Goal: Task Accomplishment & Management: Manage account settings

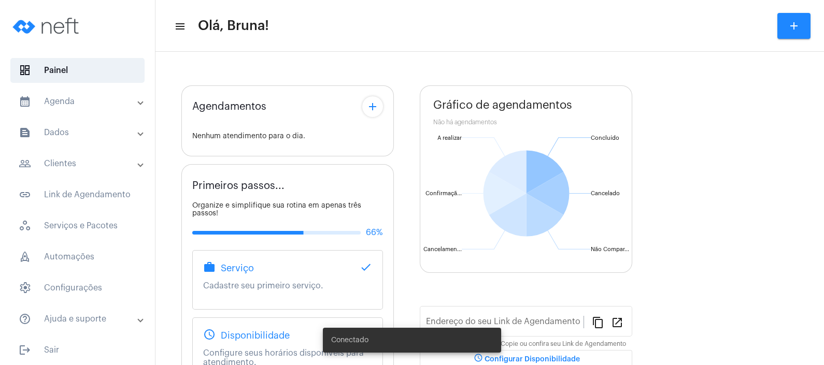
click at [83, 111] on mat-expansion-panel-header "calendar_month_outlined Agenda" at bounding box center [80, 101] width 149 height 25
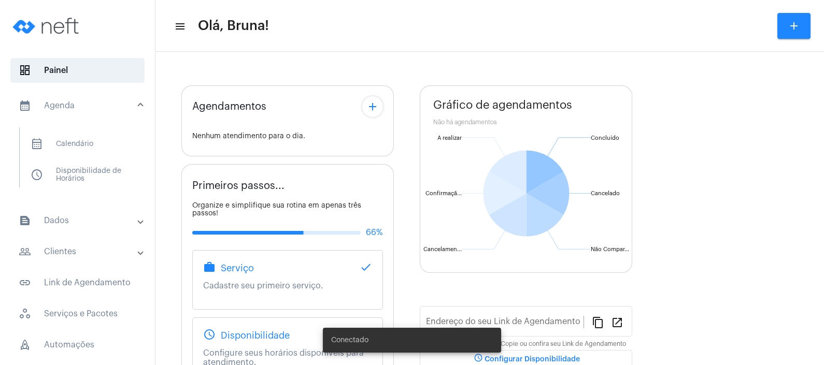
type input "[URL][DOMAIN_NAME]"
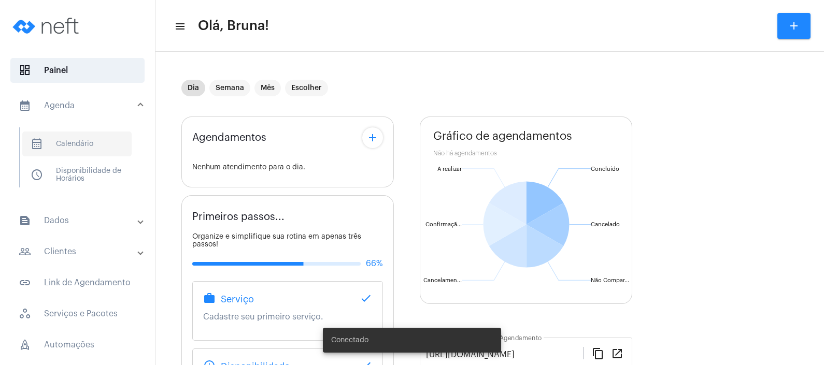
click at [80, 139] on span "calendar_month_outlined Calendário" at bounding box center [76, 144] width 109 height 25
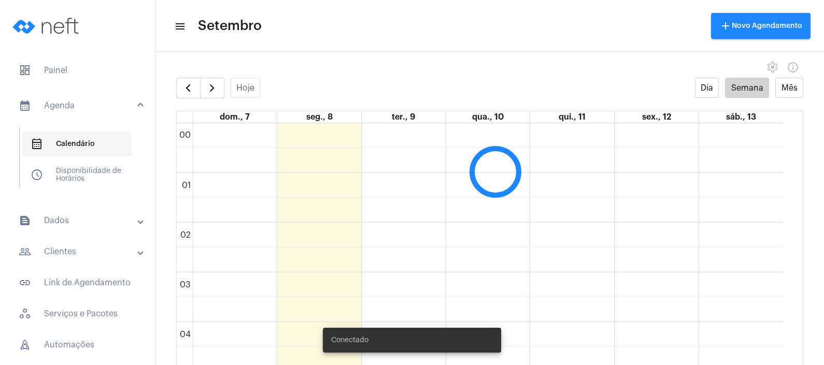
scroll to position [299, 0]
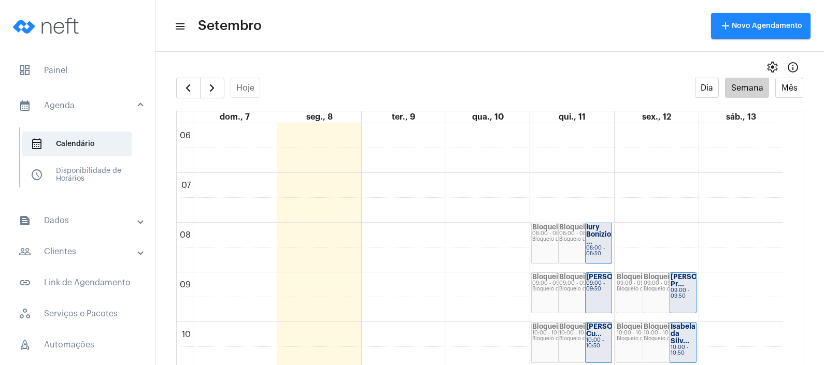
click at [303, 26] on mat-toolbar-row "menu Setembro add Novo Agendamento" at bounding box center [490, 25] width 669 height 33
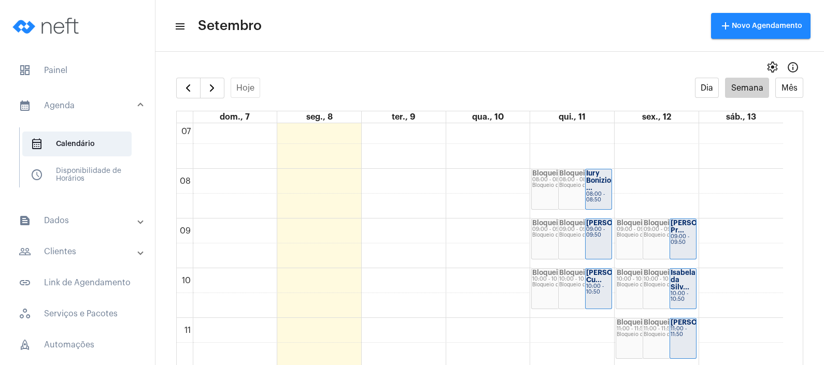
scroll to position [345, 0]
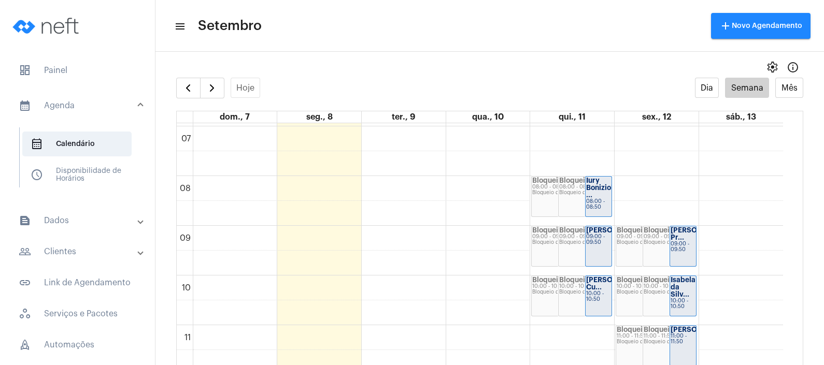
click at [70, 223] on mat-panel-title "text_snippet_outlined Dados" at bounding box center [79, 221] width 120 height 12
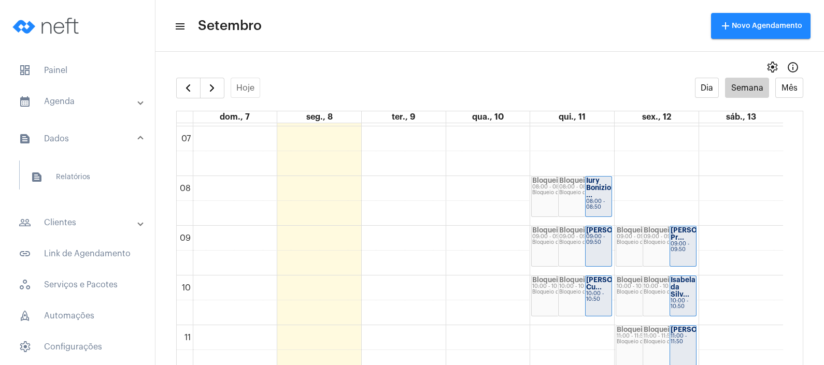
click at [88, 230] on mat-expansion-panel-header "people_outline Clientes" at bounding box center [80, 222] width 149 height 25
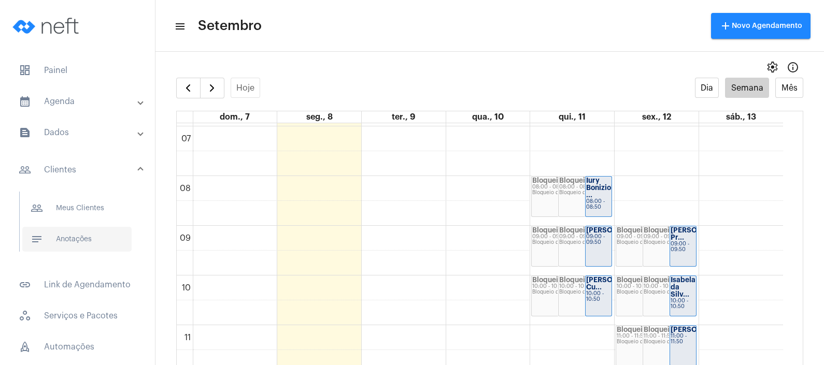
click at [87, 245] on span "notes Anotações" at bounding box center [76, 239] width 109 height 25
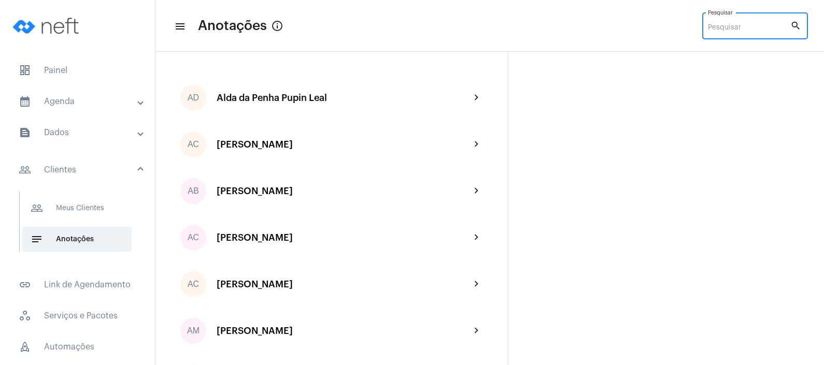
click at [726, 26] on input "Pesquisar" at bounding box center [749, 28] width 82 height 8
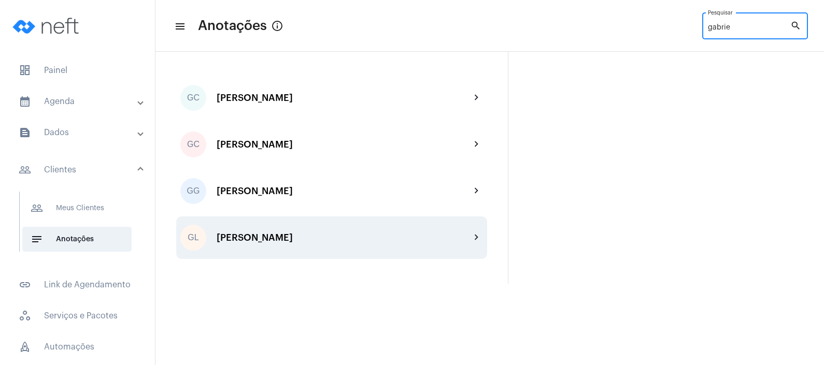
type input "gabrie"
click at [320, 237] on div "[PERSON_NAME]" at bounding box center [344, 238] width 254 height 10
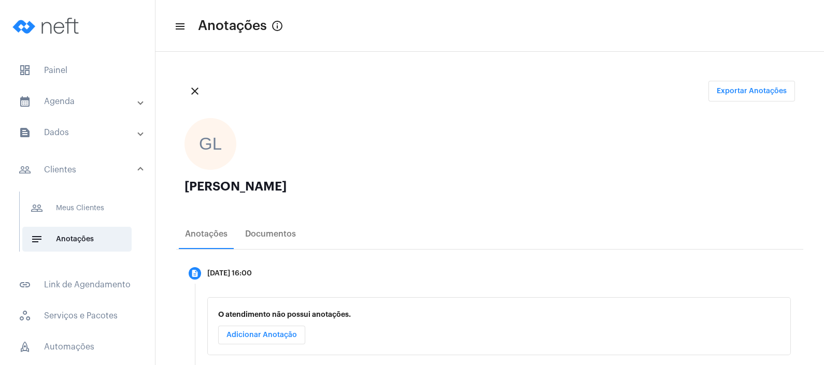
click at [384, 158] on ngx-avatars "GL" at bounding box center [485, 144] width 600 height 52
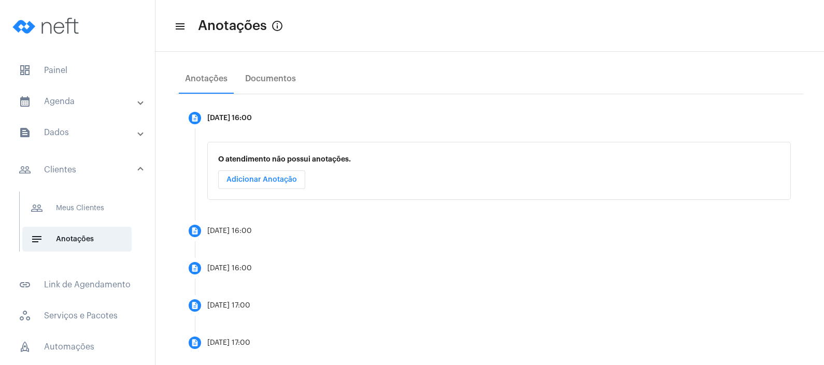
scroll to position [172, 0]
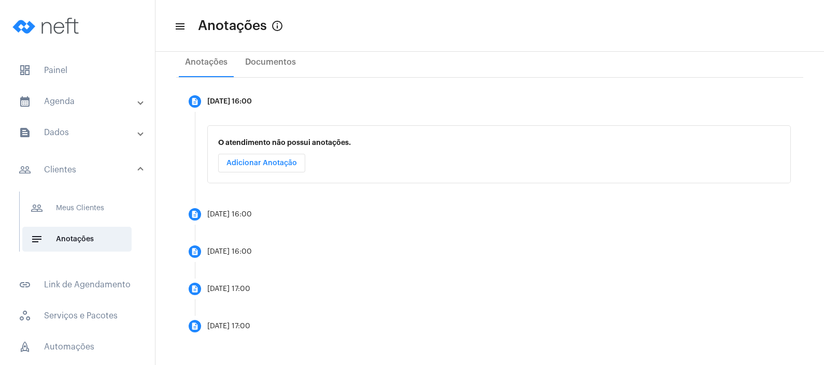
click at [69, 170] on mat-panel-title "people_outline Clientes" at bounding box center [79, 170] width 120 height 12
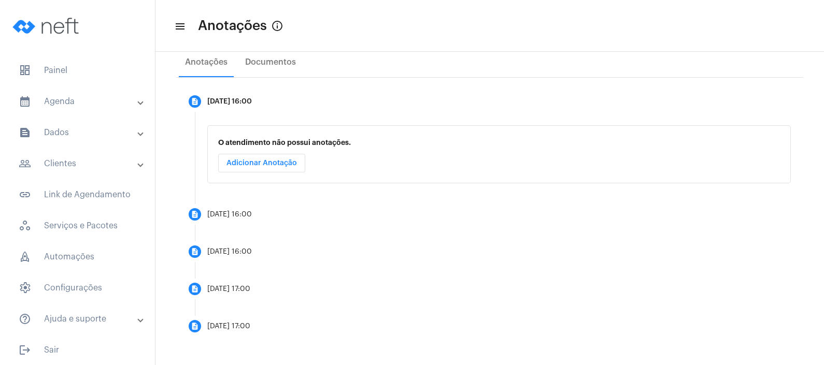
click at [94, 161] on mat-panel-title "people_outline Clientes" at bounding box center [79, 164] width 120 height 12
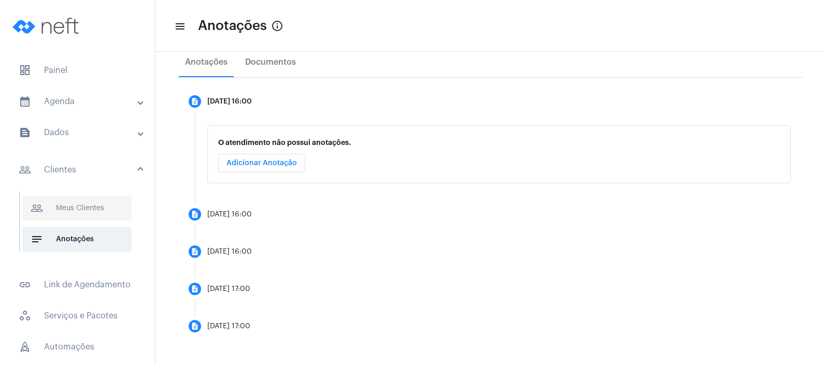
click at [89, 208] on span "people_outline Meus Clientes" at bounding box center [76, 208] width 109 height 25
